Goal: Task Accomplishment & Management: Manage account settings

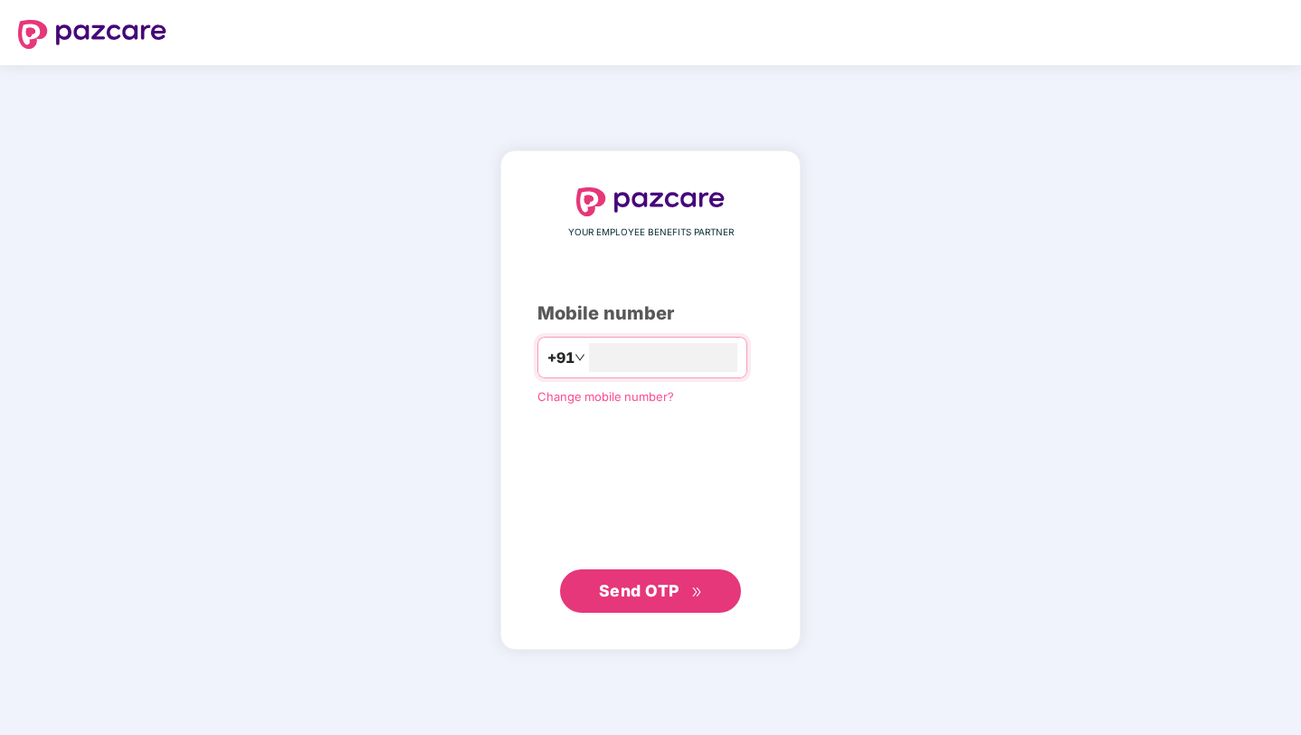
type input "**********"
click at [630, 608] on button "Send OTP" at bounding box center [650, 590] width 181 height 43
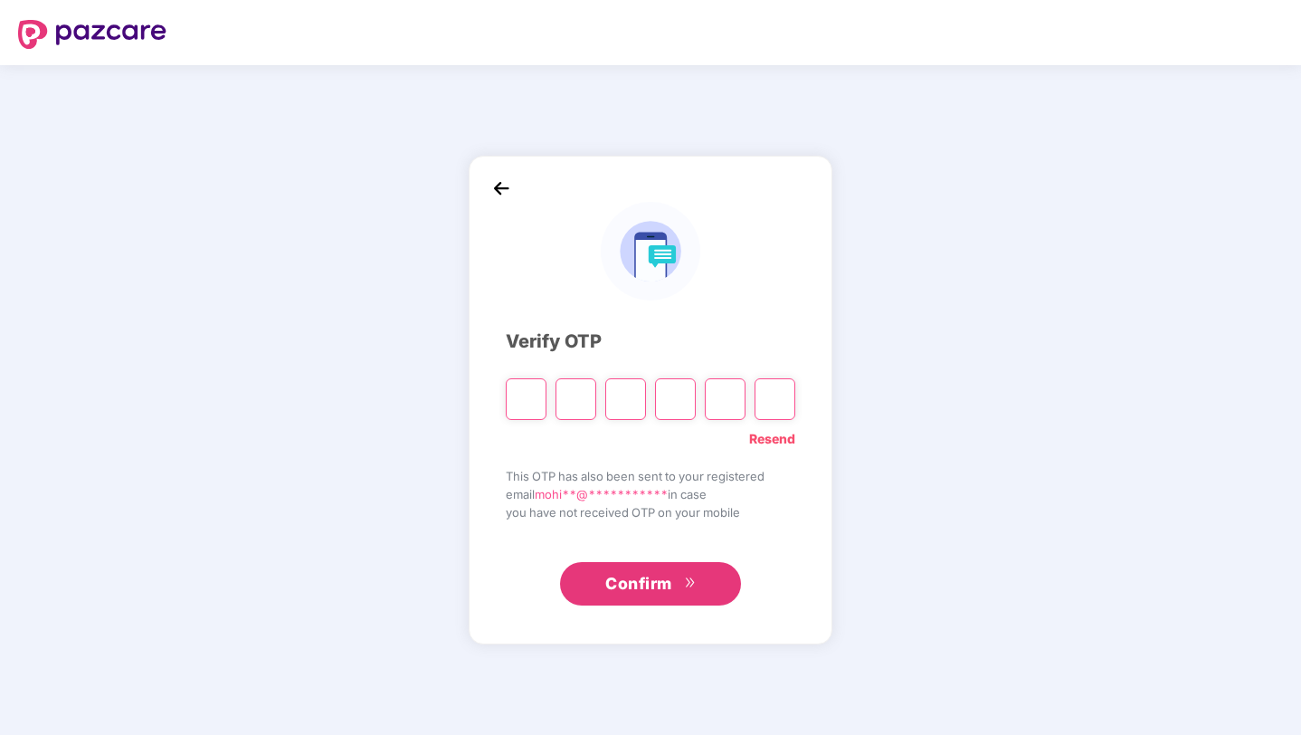
type input "*"
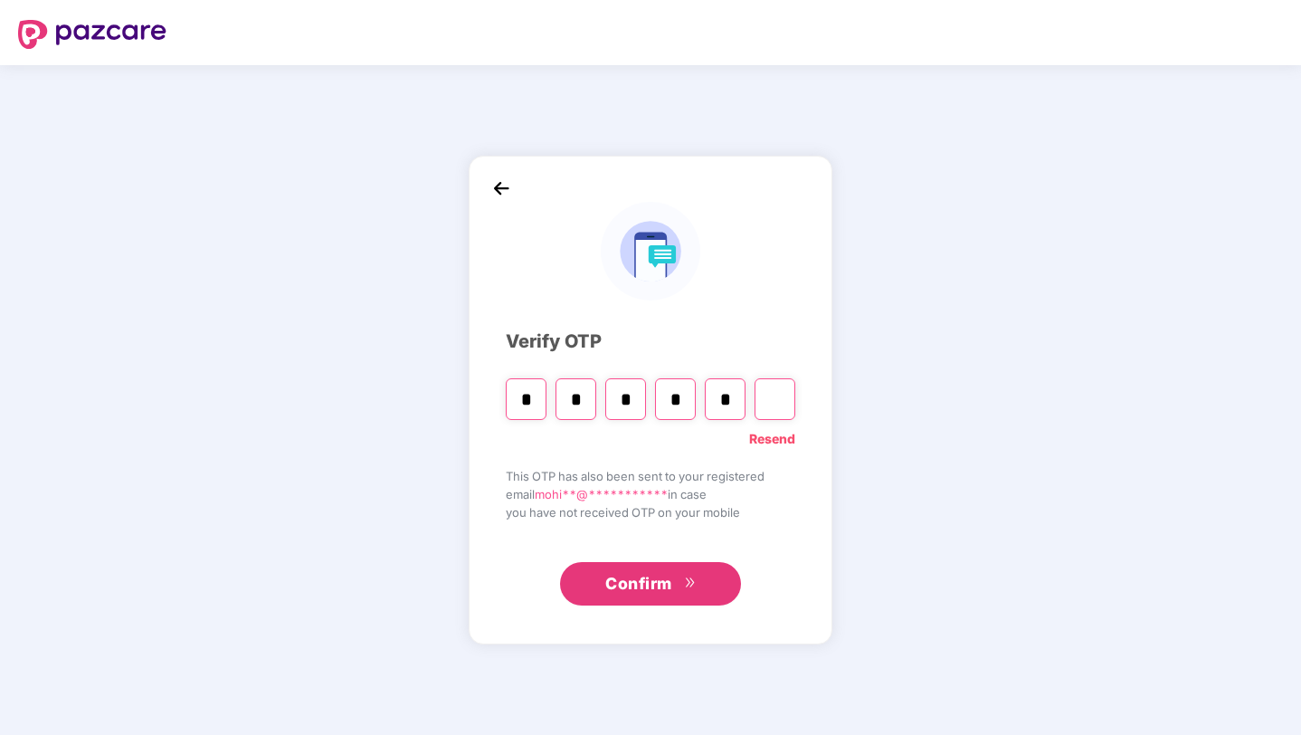
type input "*"
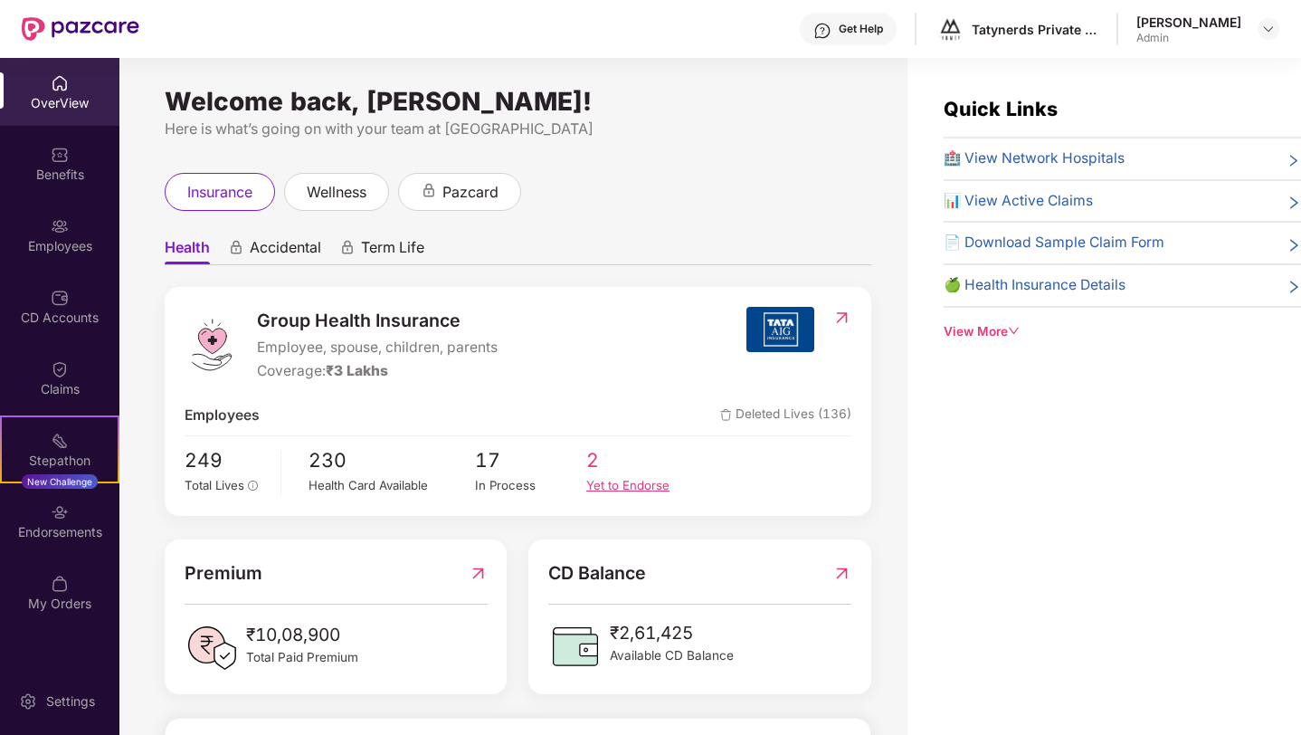
click at [592, 465] on span "2" at bounding box center [641, 460] width 111 height 30
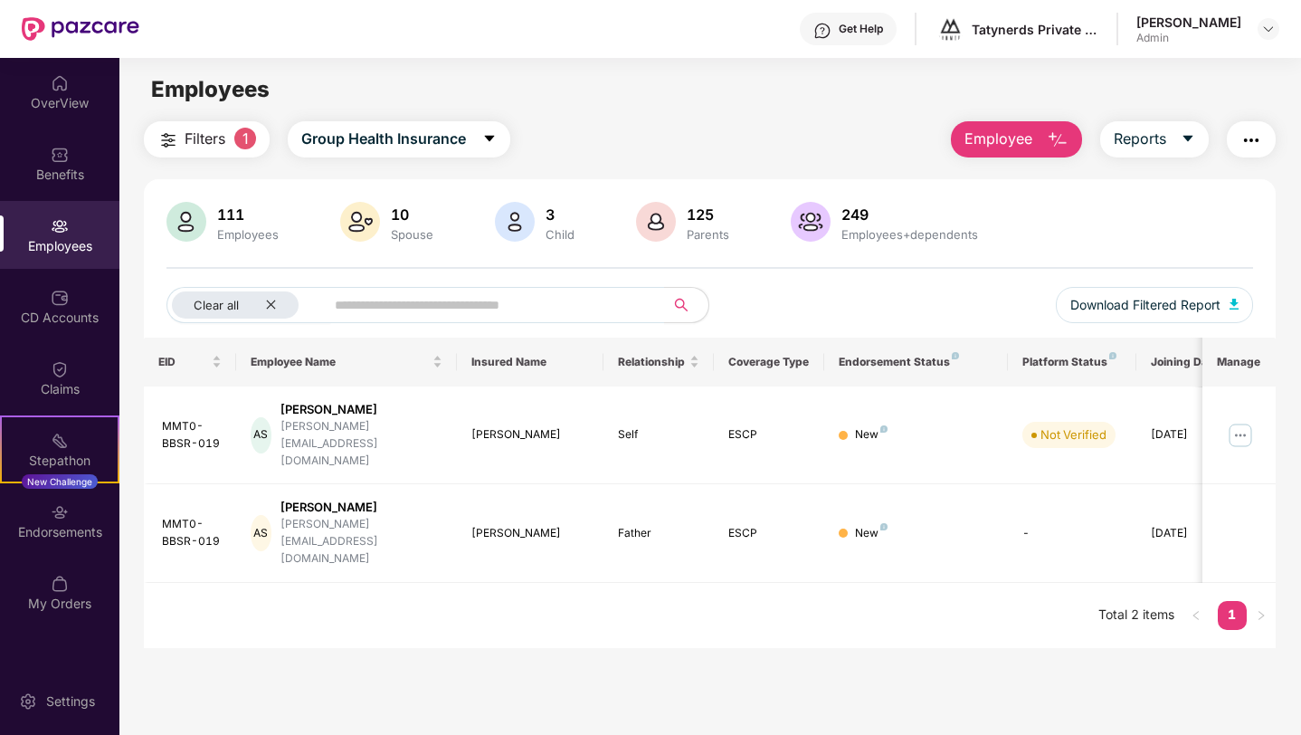
click at [74, 221] on div "Employees" at bounding box center [59, 235] width 119 height 68
click at [271, 311] on div "Clear all" at bounding box center [235, 304] width 127 height 27
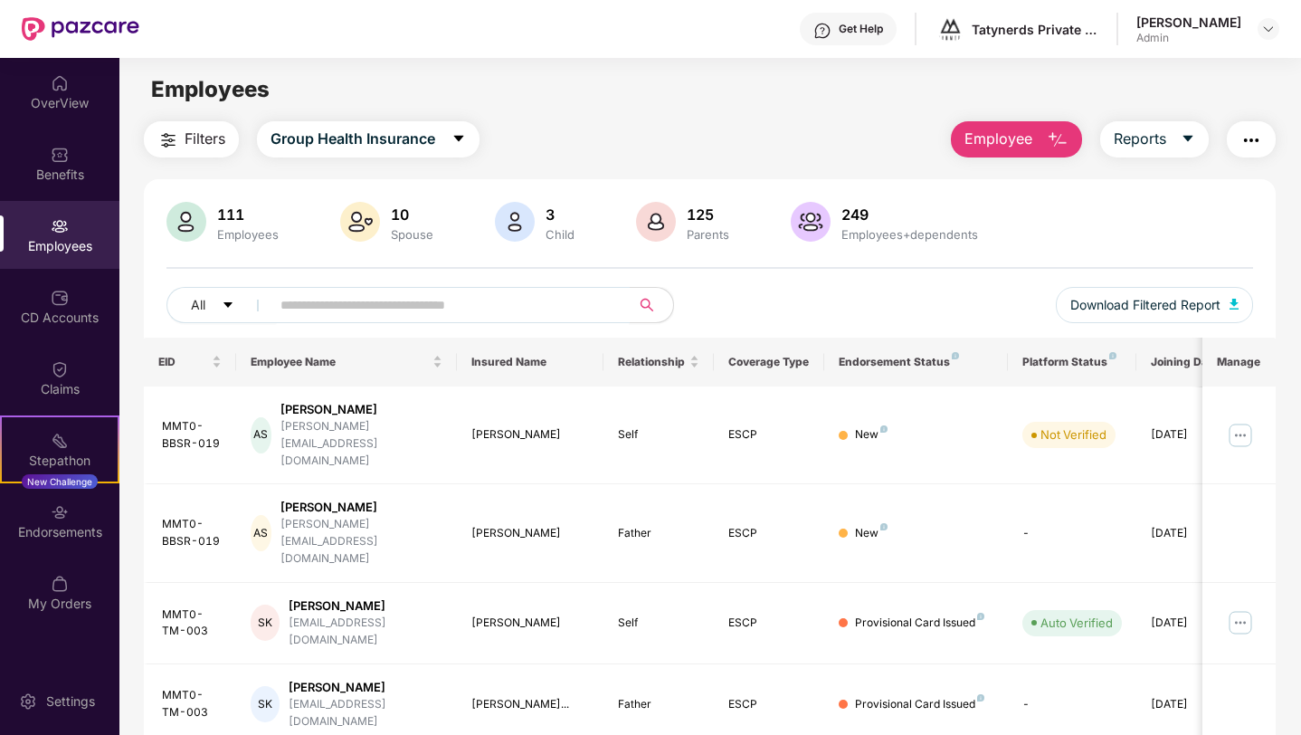
click at [308, 299] on input "text" at bounding box center [442, 304] width 325 height 27
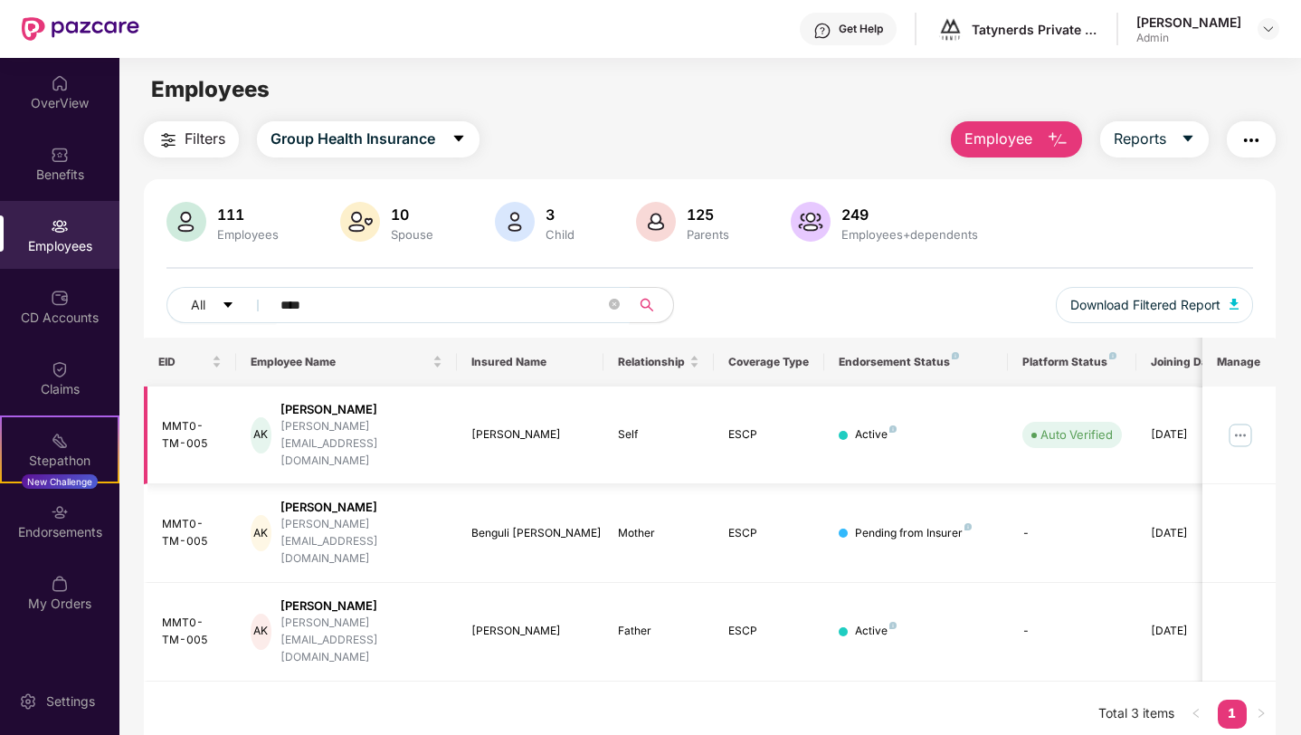
type input "****"
click at [1235, 423] on img at bounding box center [1240, 435] width 29 height 29
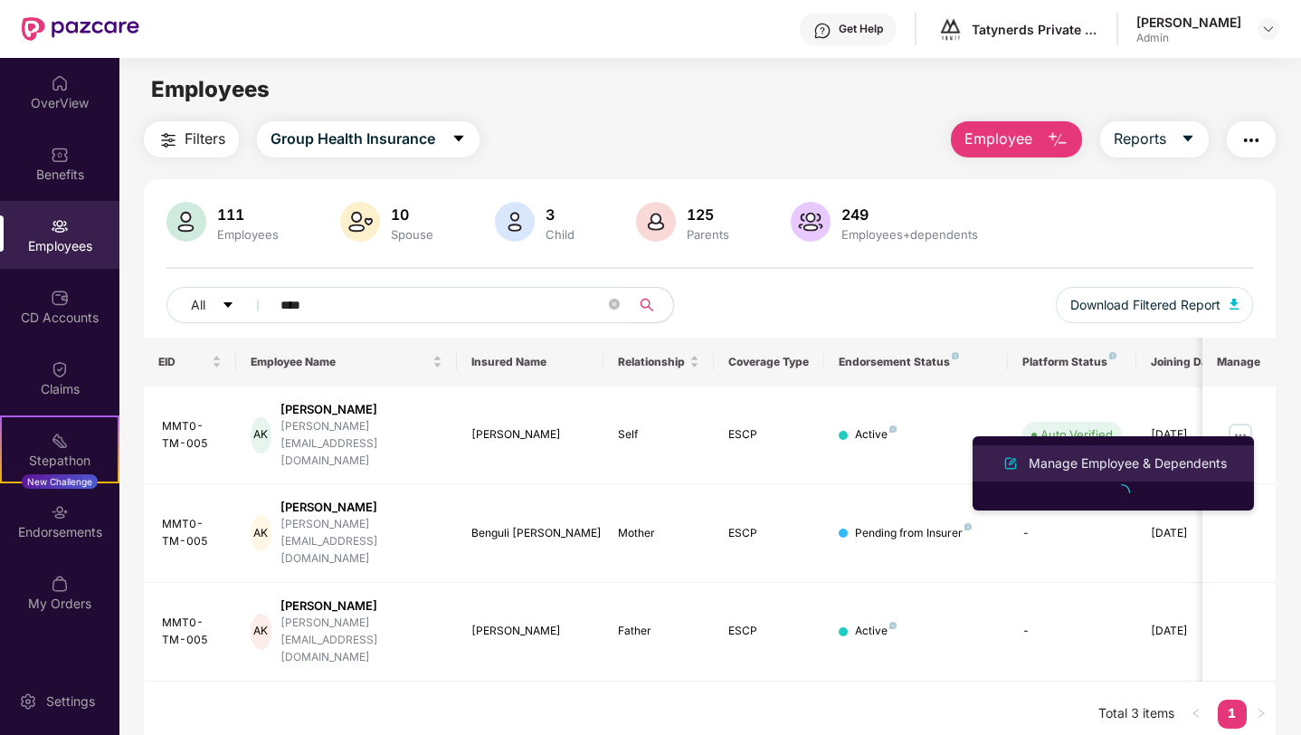
click at [1128, 465] on div "Manage Employee & Dependents" at bounding box center [1127, 463] width 205 height 20
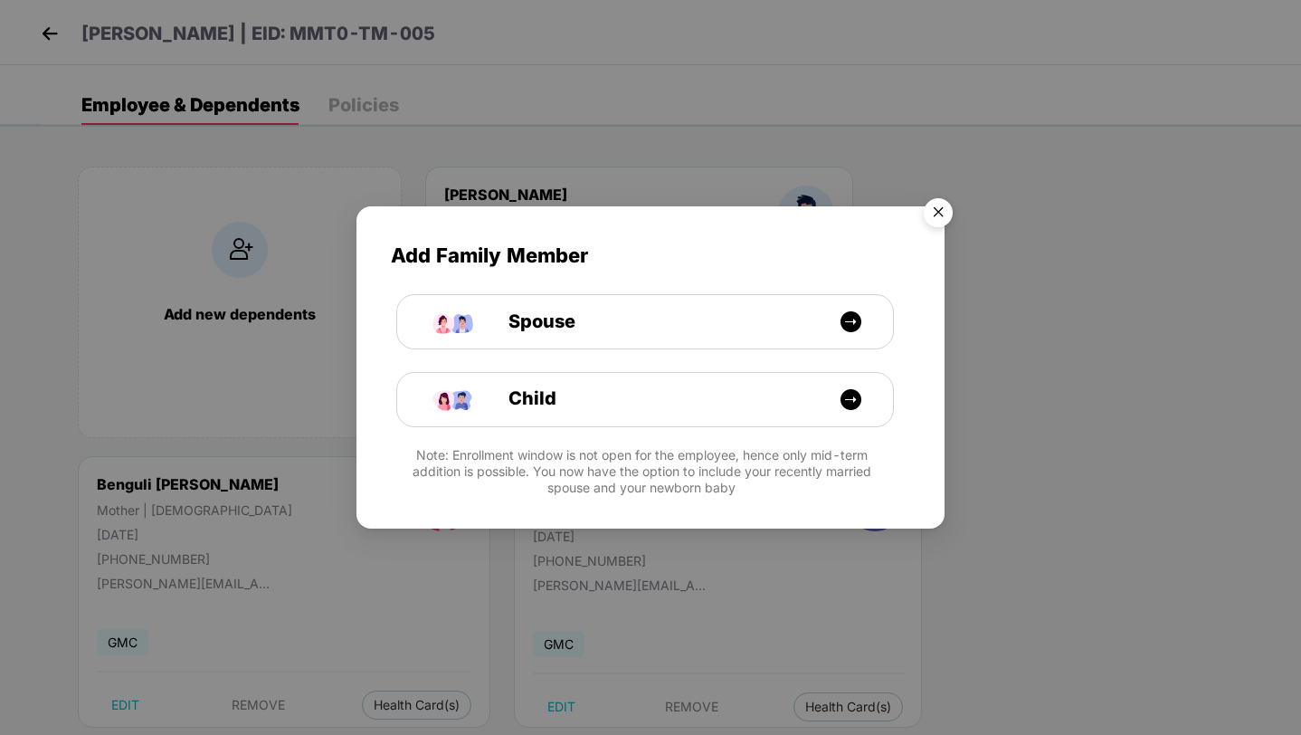
click at [940, 207] on img "Close" at bounding box center [938, 215] width 51 height 51
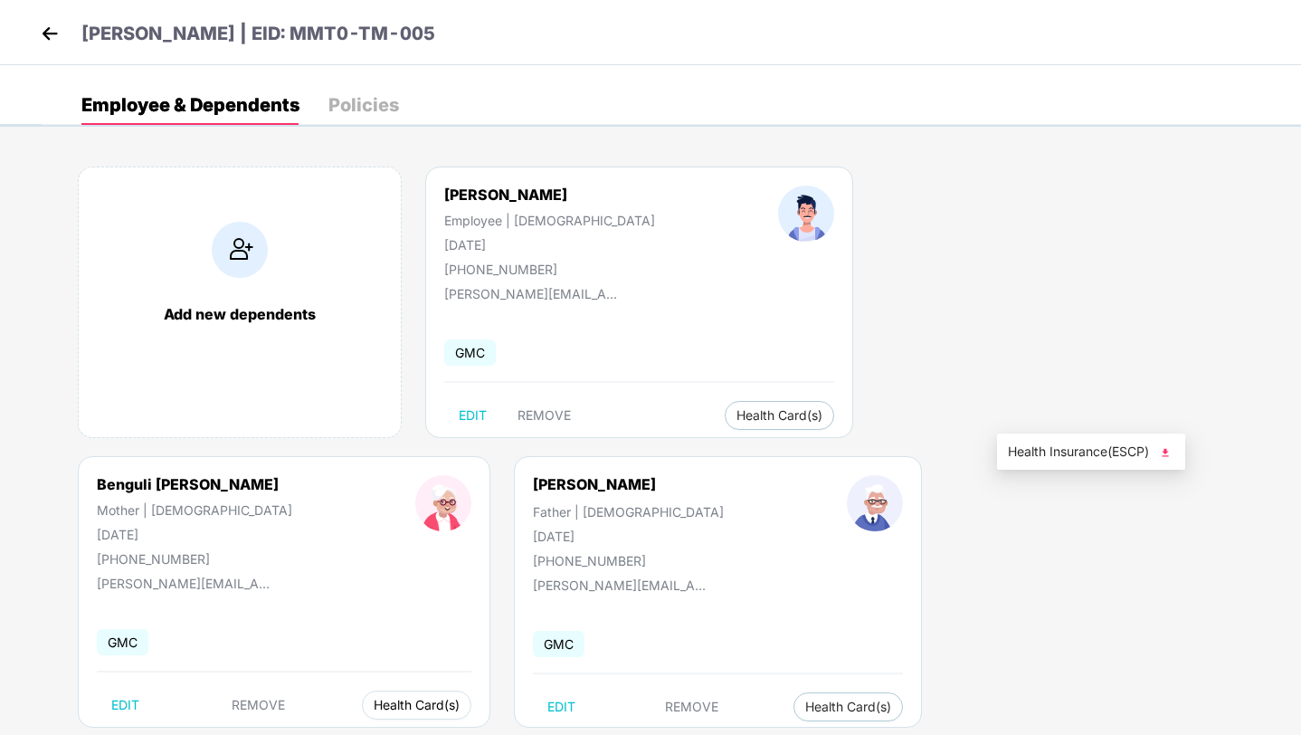
click at [460, 700] on span "Health Card(s)" at bounding box center [417, 704] width 86 height 9
click at [1091, 447] on span "Health Insurance(ESCP)" at bounding box center [1091, 451] width 166 height 20
click at [50, 33] on img at bounding box center [49, 33] width 27 height 27
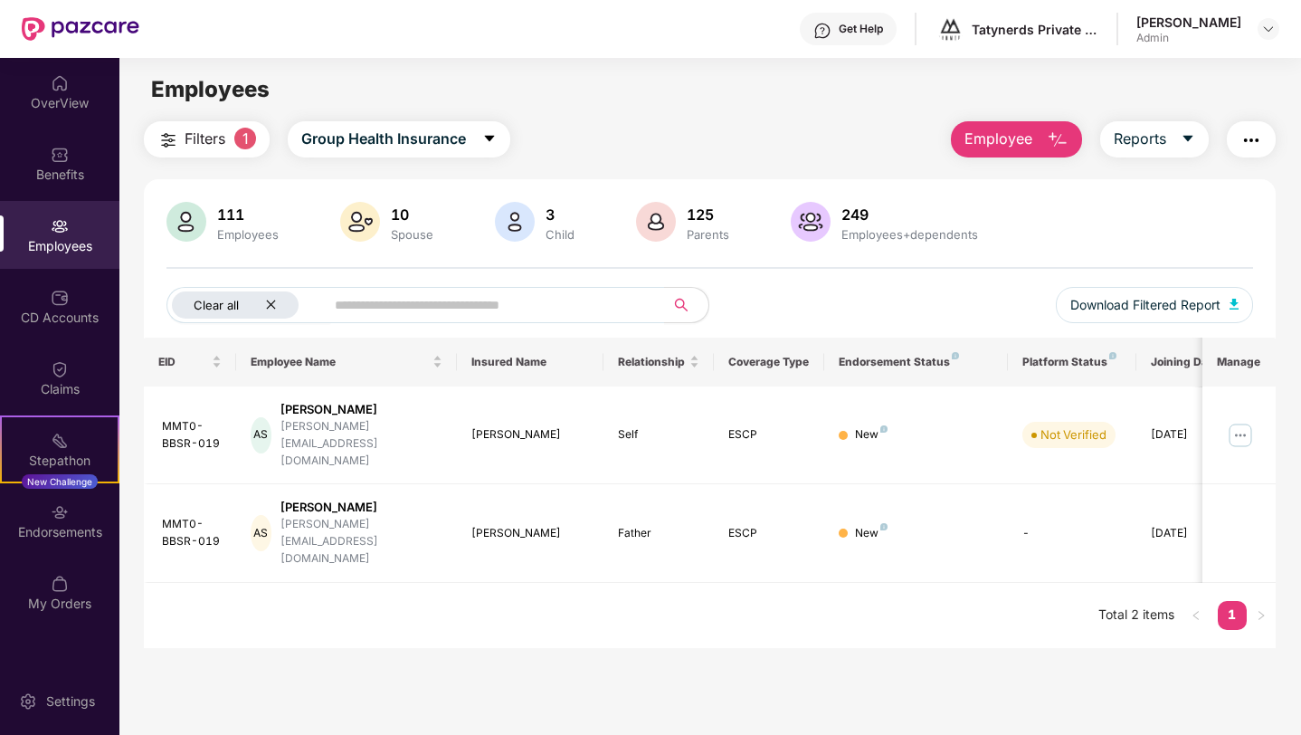
click at [269, 308] on icon "close" at bounding box center [271, 305] width 12 height 12
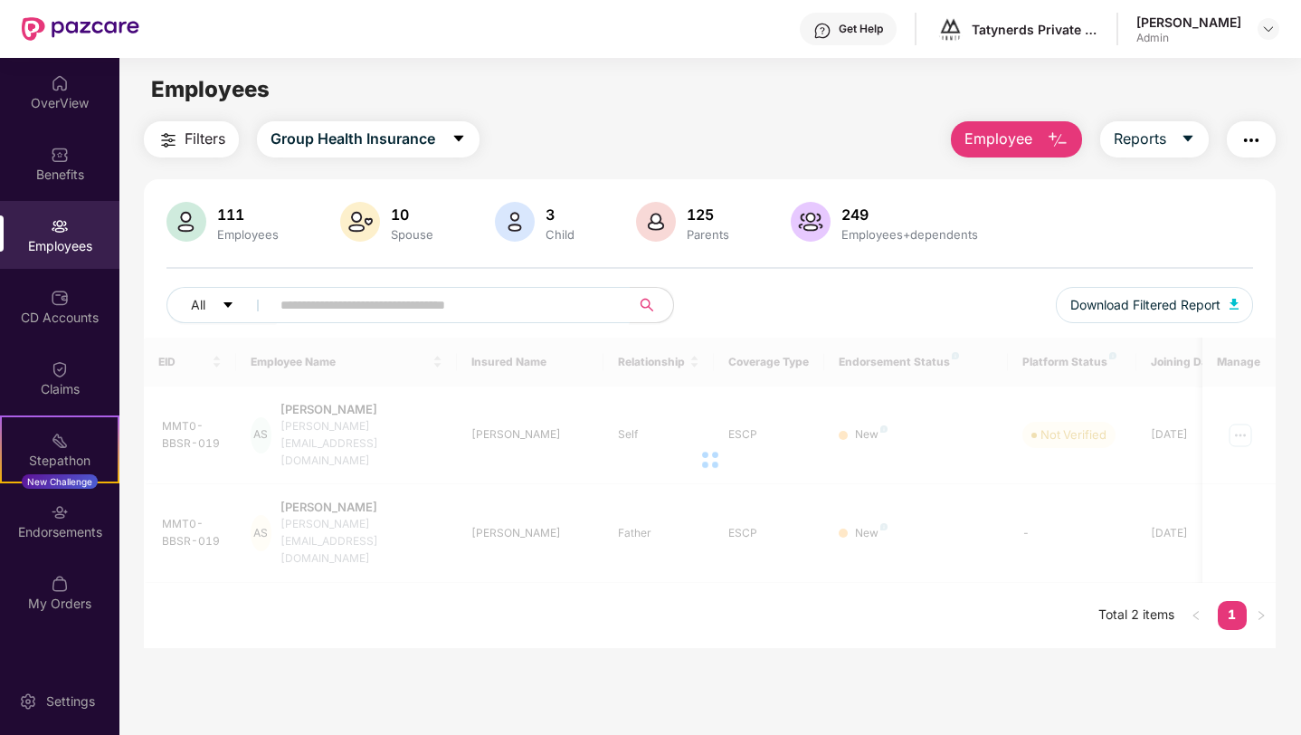
click at [336, 306] on input "text" at bounding box center [442, 304] width 325 height 27
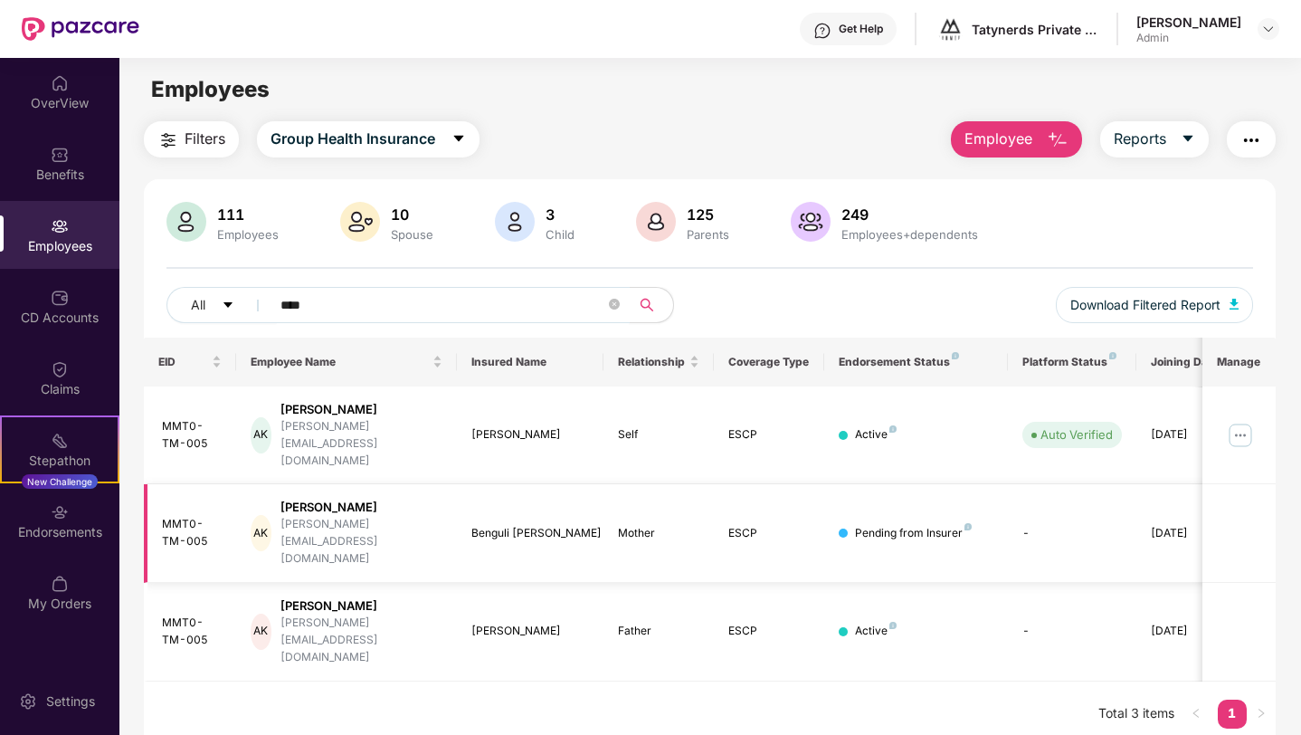
type input "****"
click at [1237, 421] on img at bounding box center [1240, 435] width 29 height 29
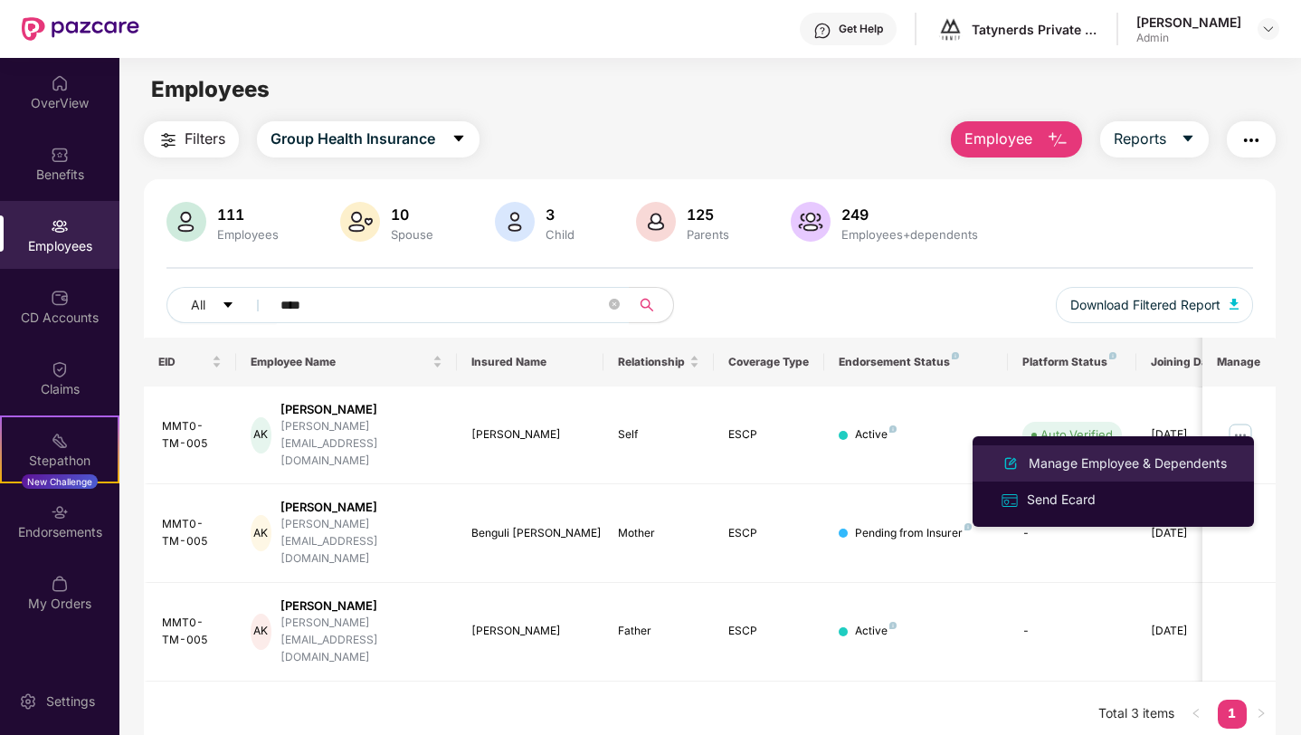
click at [1109, 455] on div "Manage Employee & Dependents" at bounding box center [1127, 463] width 205 height 20
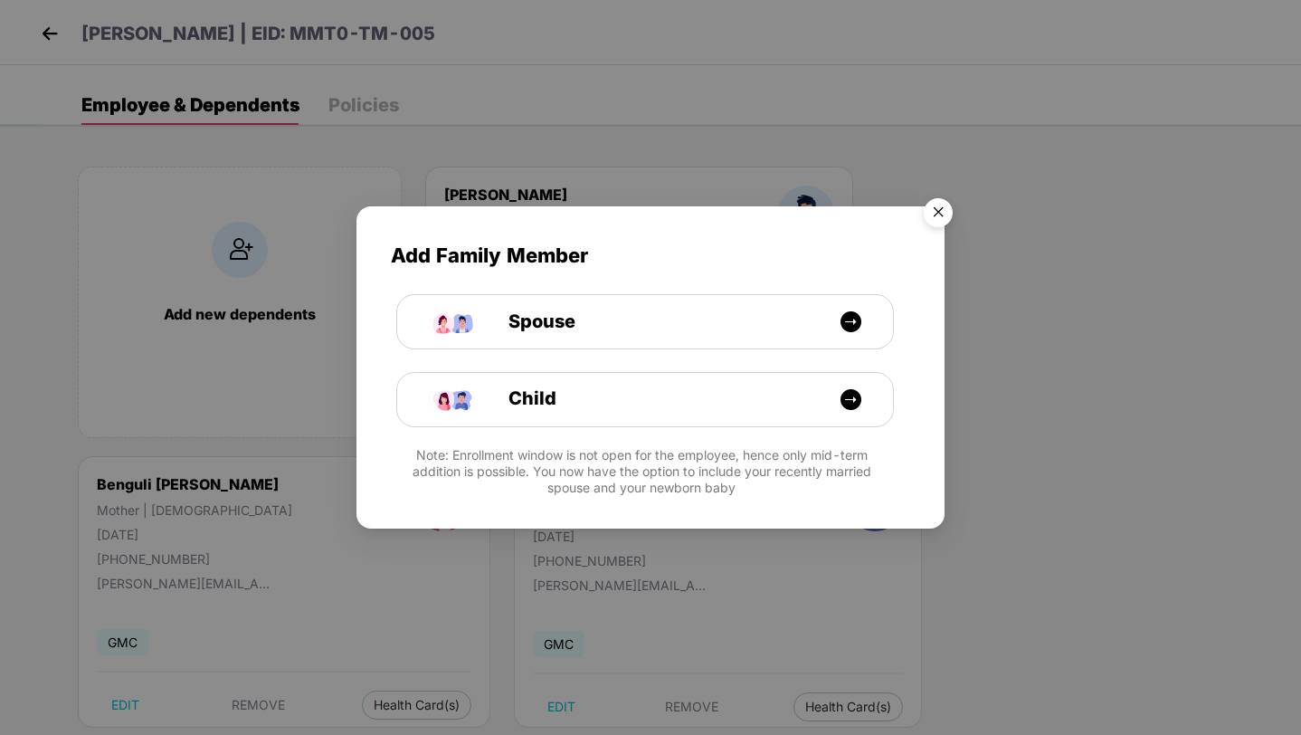
click at [943, 200] on img "Close" at bounding box center [938, 215] width 51 height 51
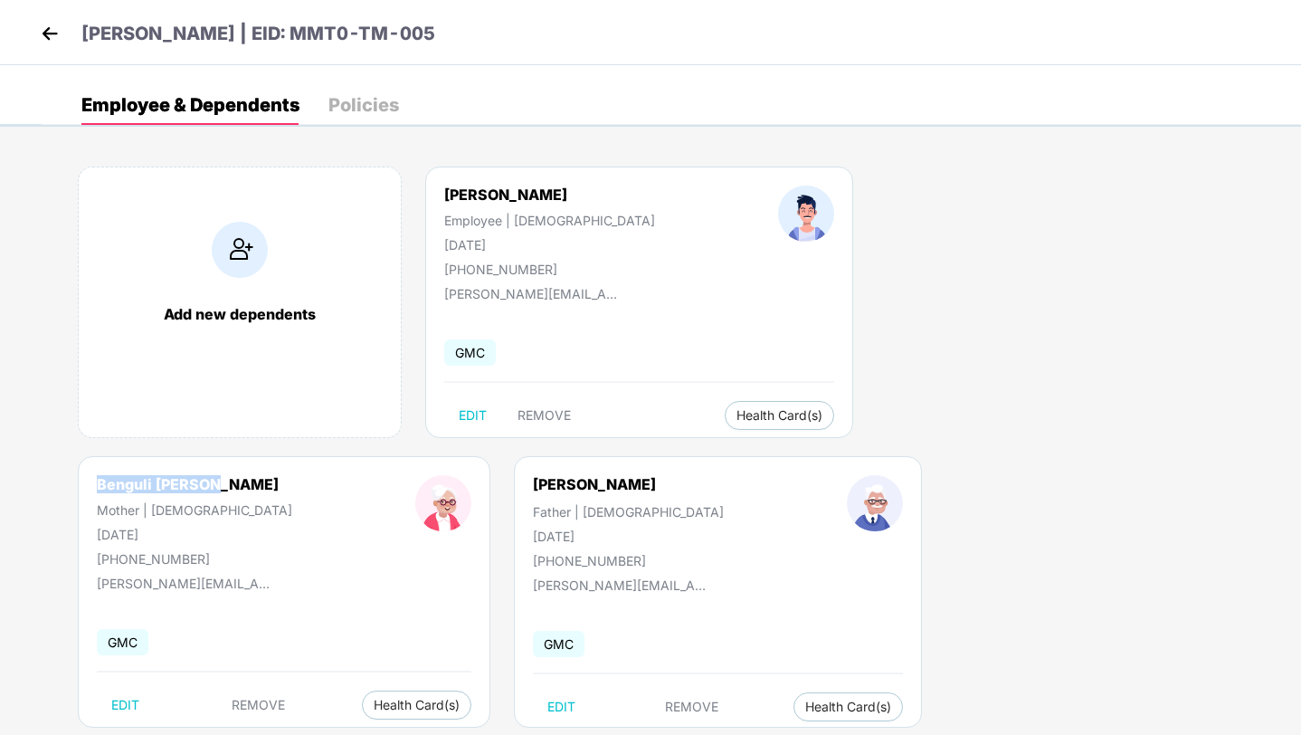
drag, startPoint x: 931, startPoint y: 194, endPoint x: 819, endPoint y: 193, distance: 112.2
click at [354, 475] on div "[PERSON_NAME] Mother | [DEMOGRAPHIC_DATA] [DATE] [PHONE_NUMBER]" at bounding box center [194, 520] width 318 height 91
copy div "Benguli [PERSON_NAME]"
click at [600, 100] on div "Employee & Dependents Policies" at bounding box center [671, 105] width 1259 height 40
click at [471, 690] on button "Health Card(s)" at bounding box center [416, 704] width 109 height 29
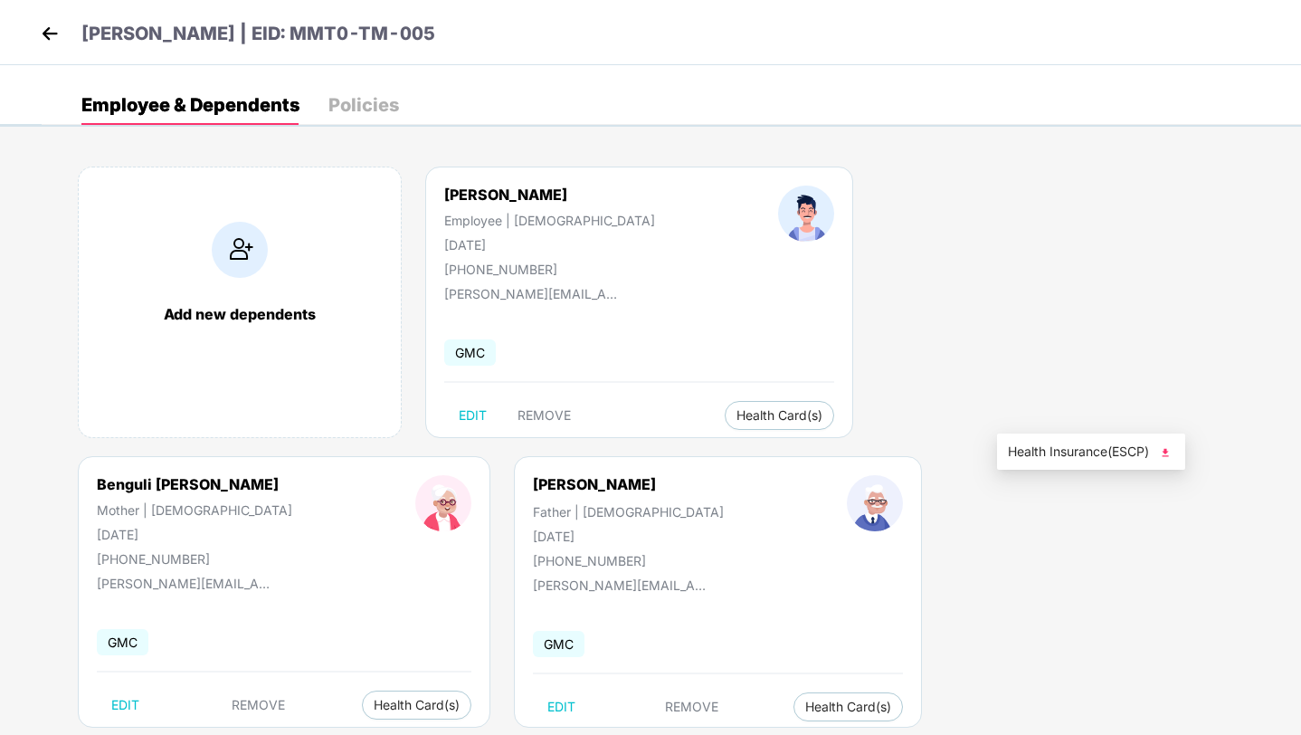
click at [1104, 450] on span "Health Insurance(ESCP)" at bounding box center [1091, 451] width 166 height 20
click at [44, 39] on img at bounding box center [49, 33] width 27 height 27
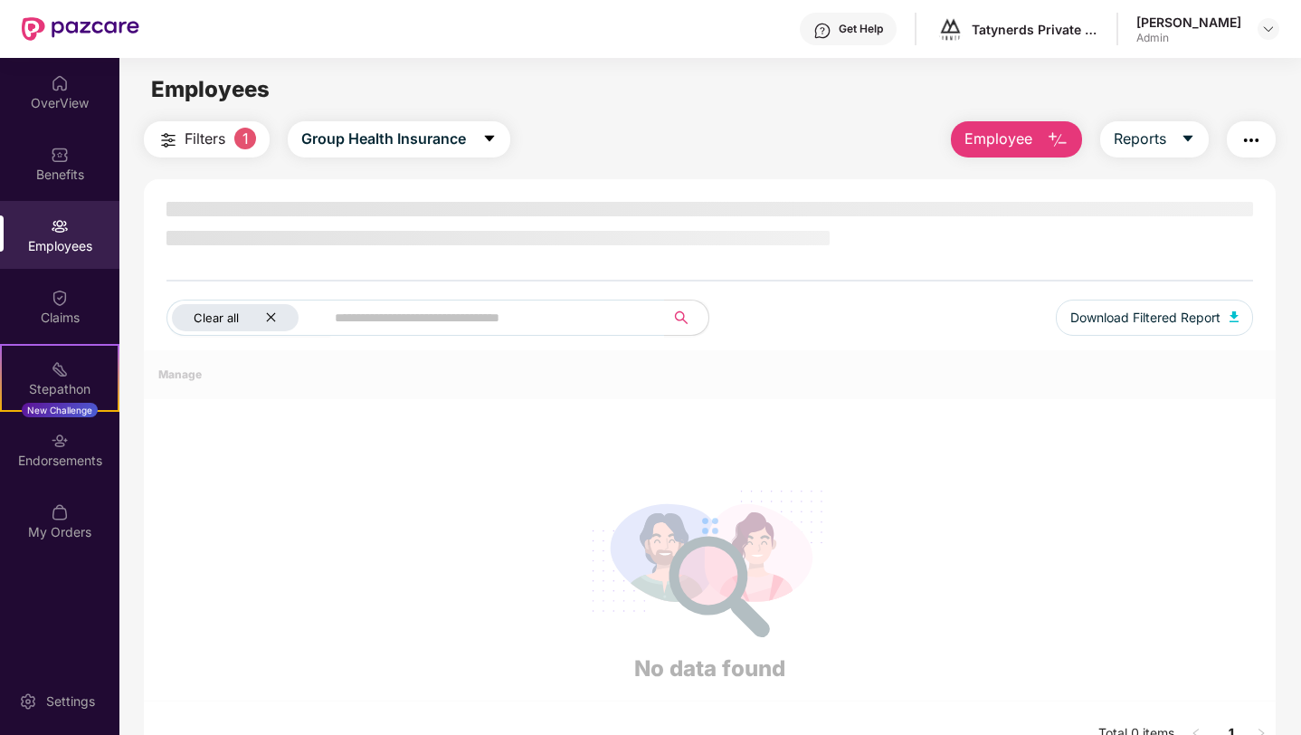
click at [275, 321] on icon "close" at bounding box center [271, 317] width 12 height 12
